Goal: Task Accomplishment & Management: Complete application form

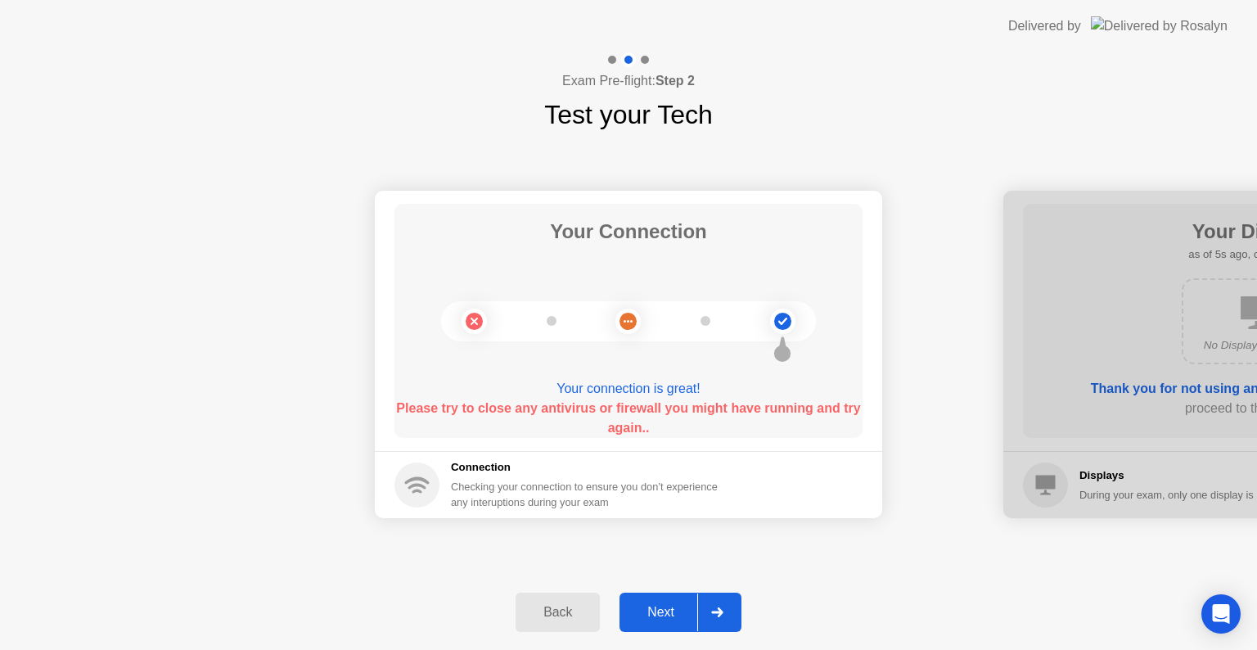
click at [658, 620] on div "Next" at bounding box center [661, 612] width 73 height 15
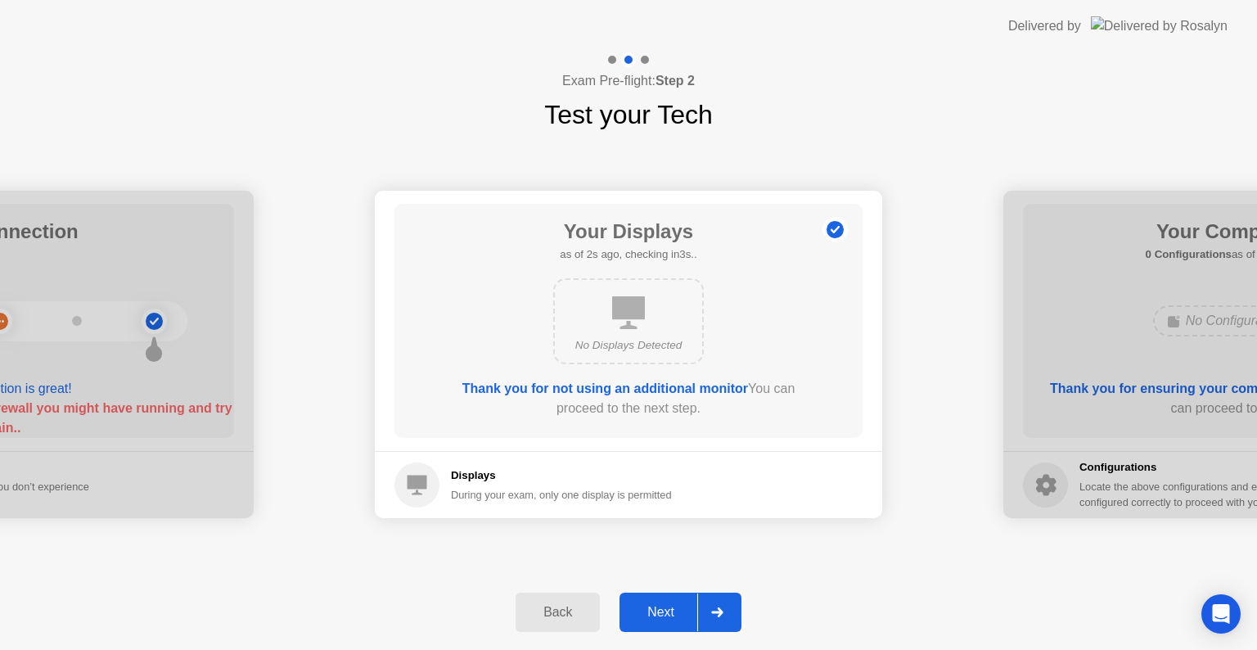
click at [665, 612] on div "Next" at bounding box center [661, 612] width 73 height 15
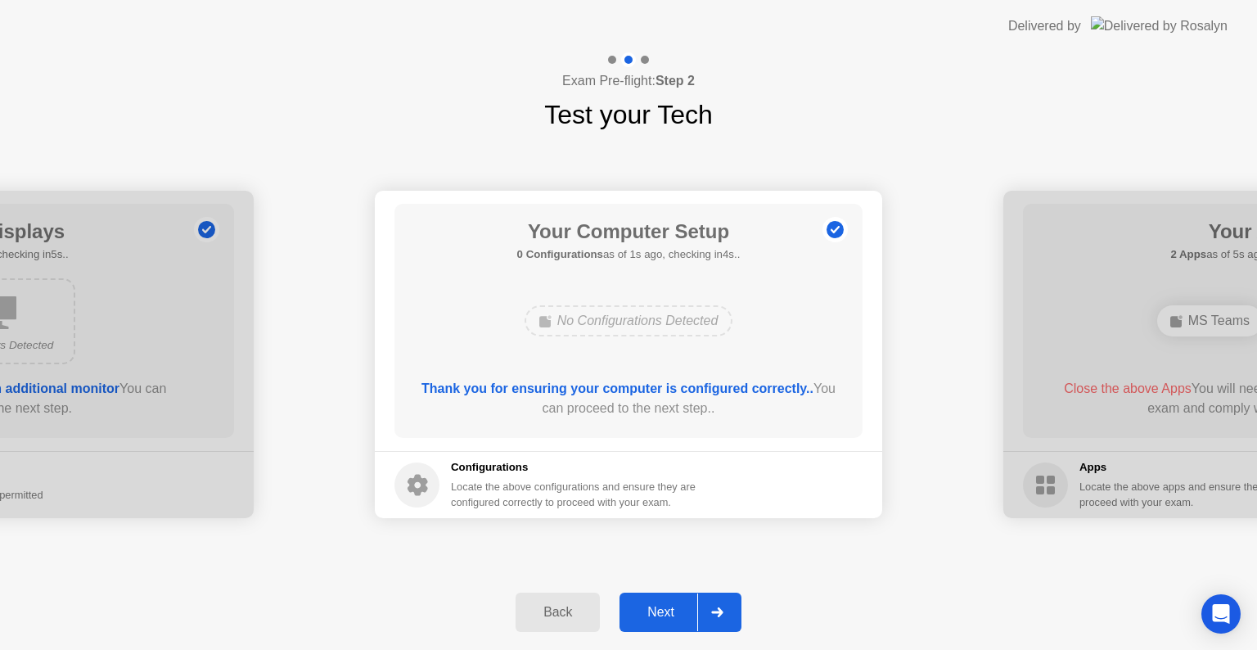
click at [654, 614] on div "Next" at bounding box center [661, 612] width 73 height 15
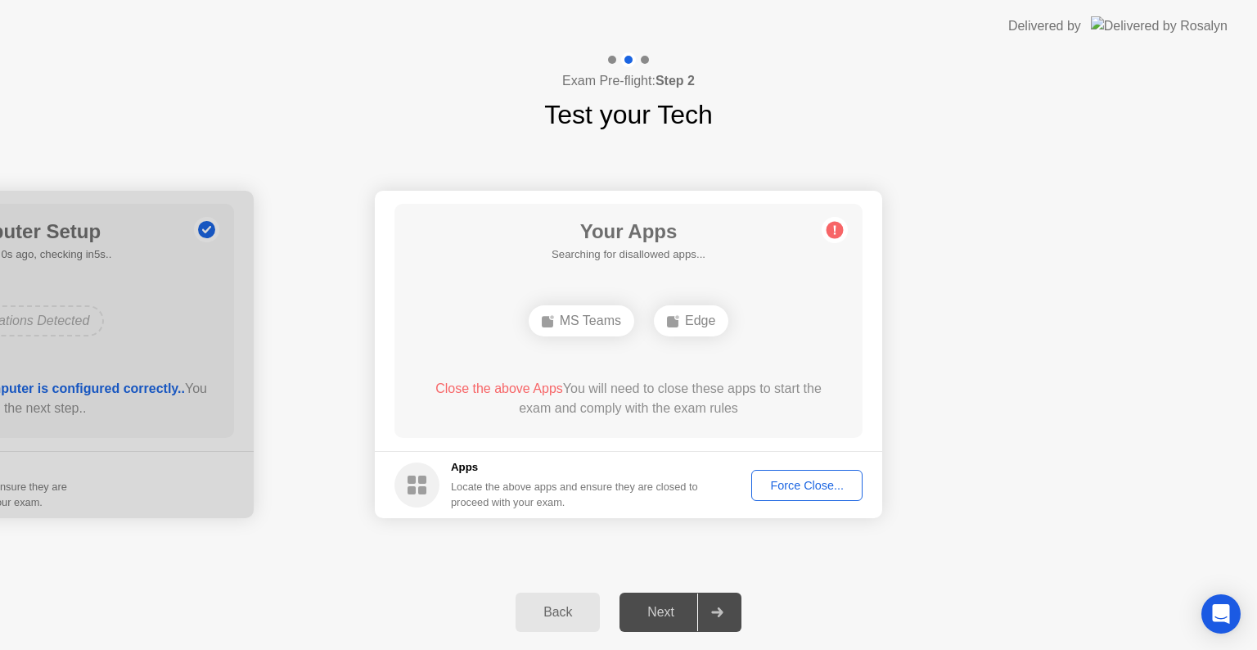
click at [793, 482] on div "Force Close..." at bounding box center [807, 485] width 100 height 13
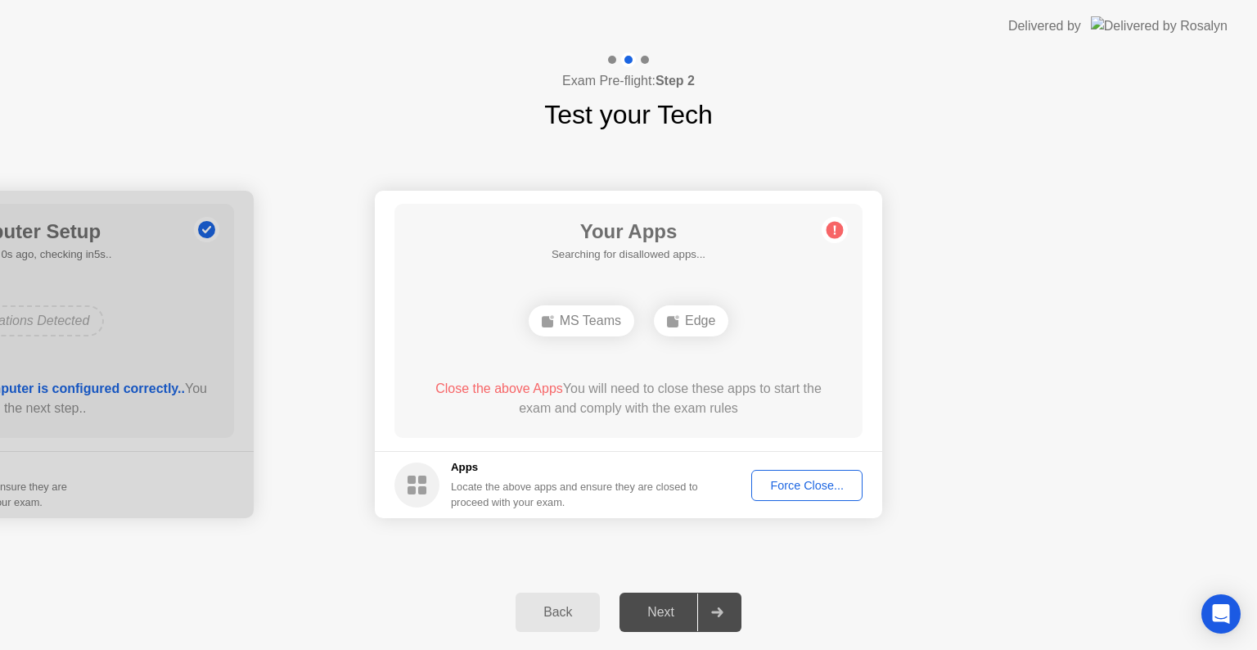
click at [787, 482] on div "Force Close..." at bounding box center [807, 485] width 100 height 13
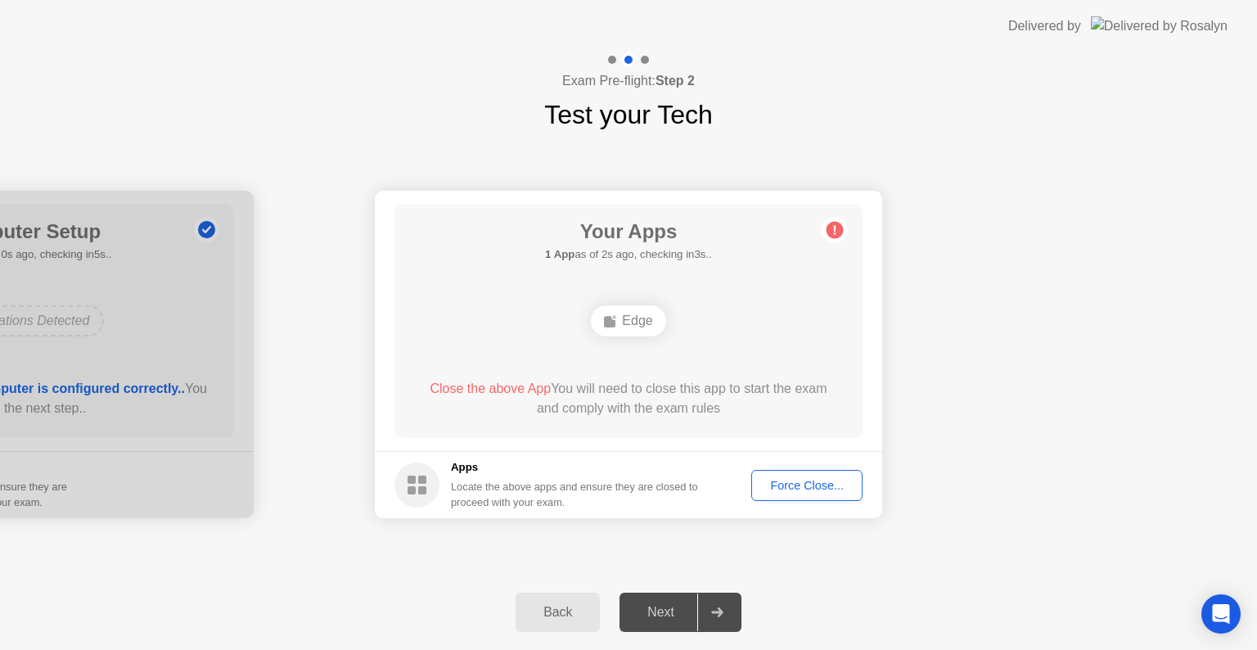
click at [794, 481] on div "Force Close..." at bounding box center [807, 485] width 100 height 13
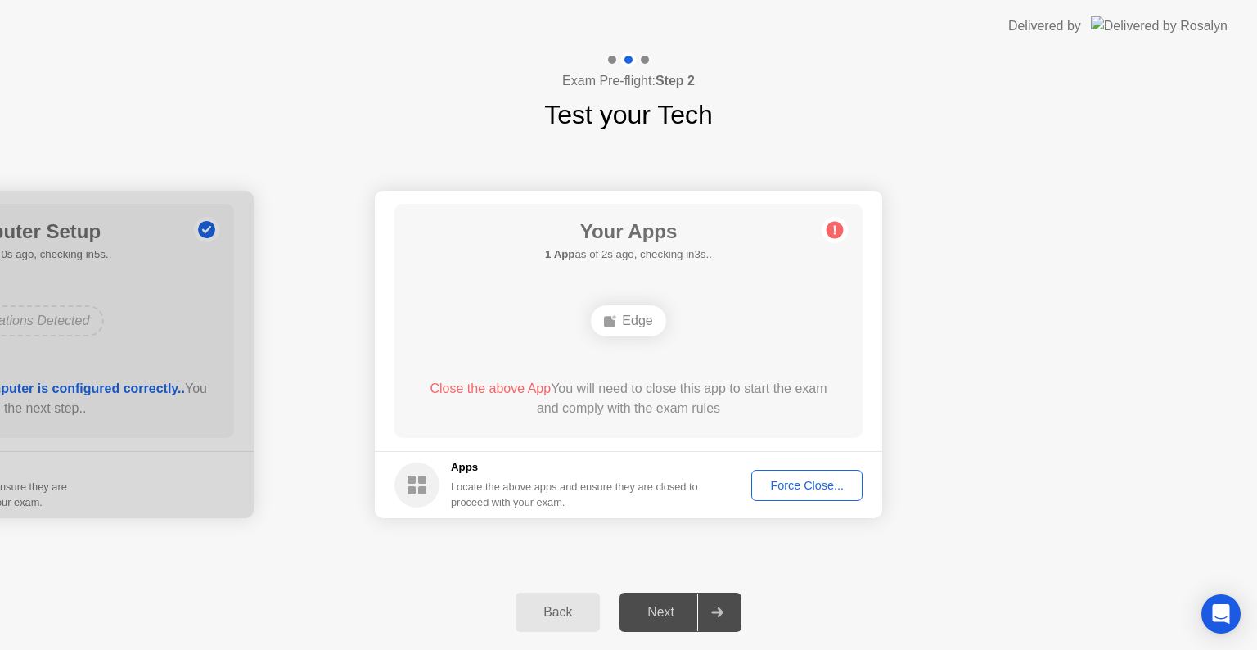
click at [812, 485] on div "Force Close..." at bounding box center [807, 485] width 100 height 13
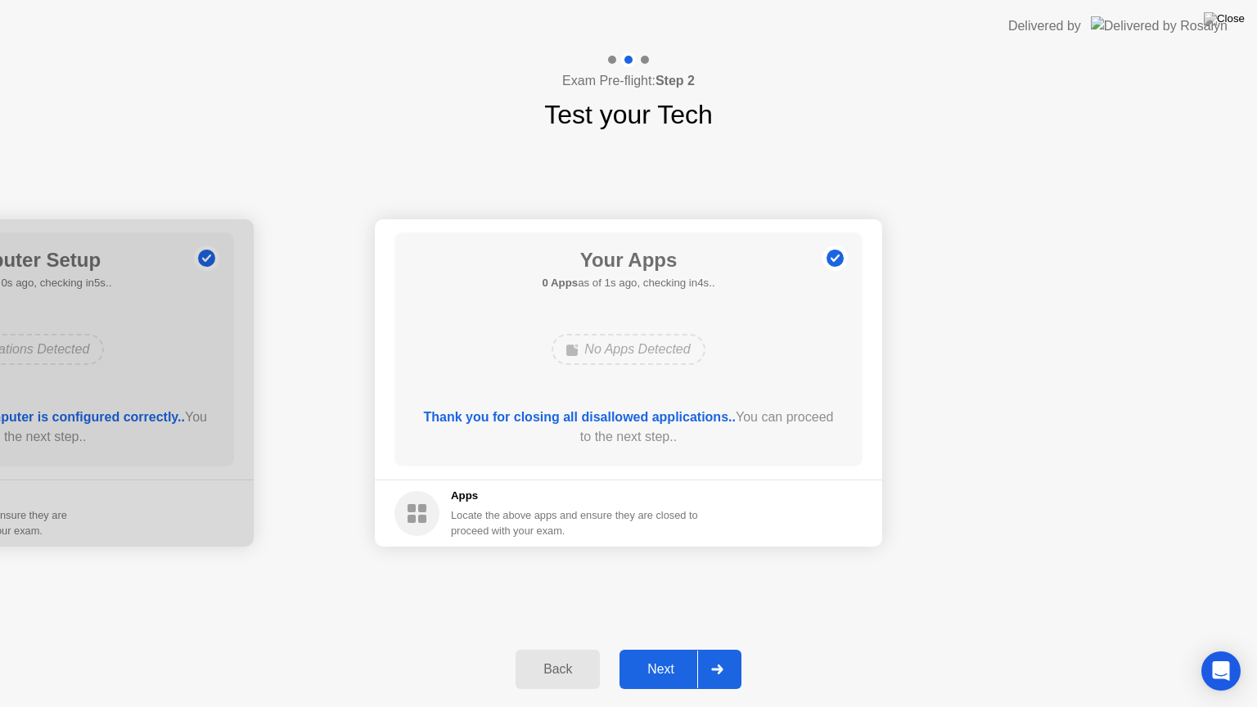
click at [672, 649] on div "Next" at bounding box center [661, 669] width 73 height 15
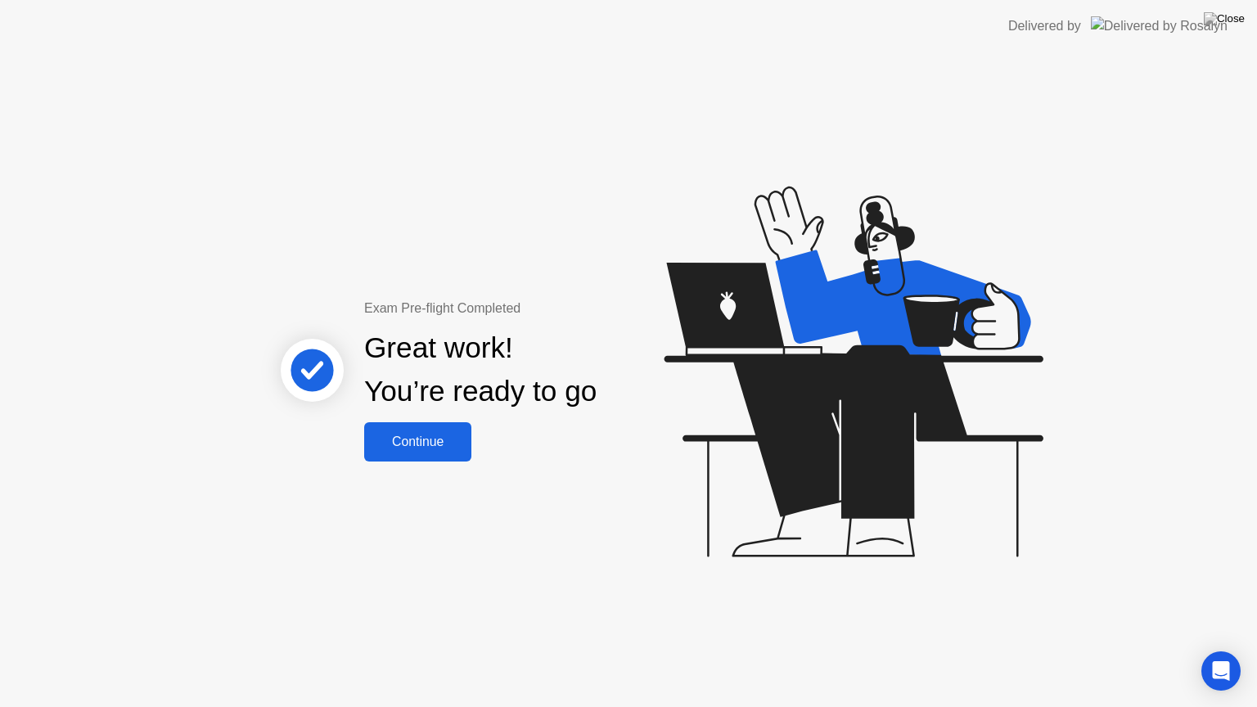
click at [442, 435] on div "Continue" at bounding box center [417, 442] width 97 height 15
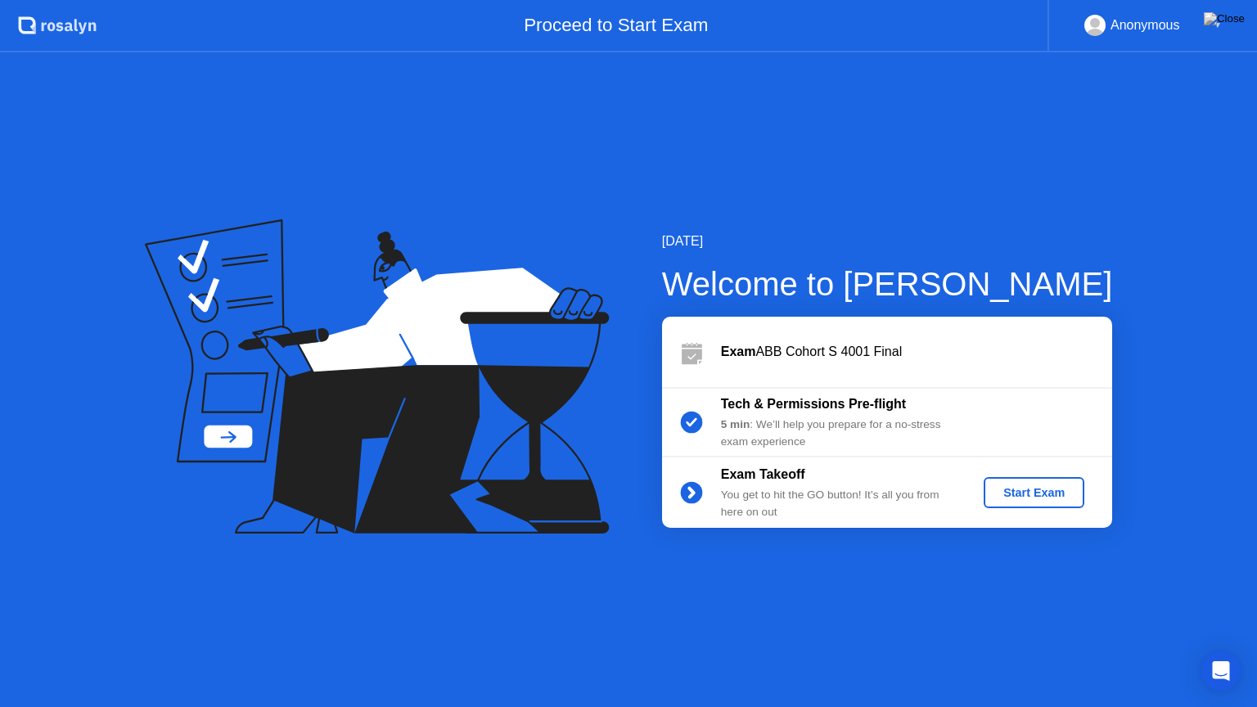
click at [1035, 486] on div "Start Exam" at bounding box center [1034, 492] width 88 height 13
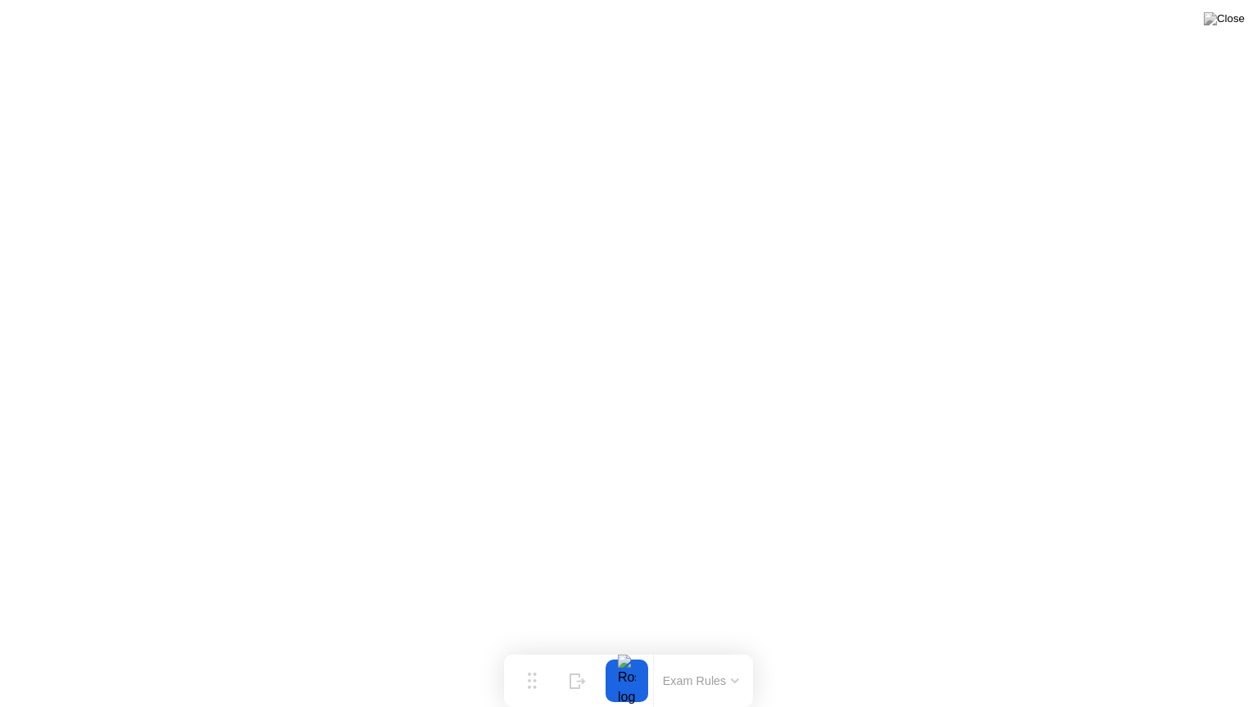
click at [1228, 29] on button at bounding box center [1224, 18] width 49 height 21
